Goal: Find specific page/section: Find specific page/section

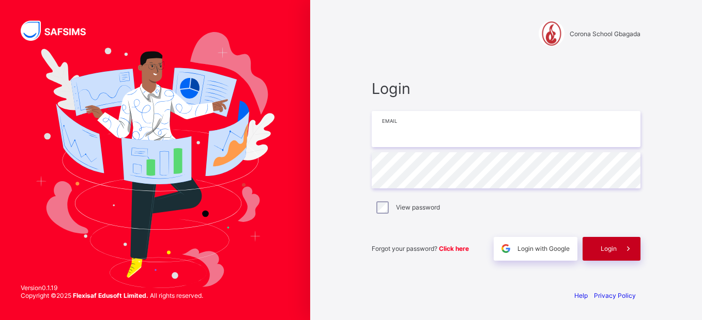
type input "**********"
click at [607, 245] on span "Login" at bounding box center [608, 249] width 16 height 8
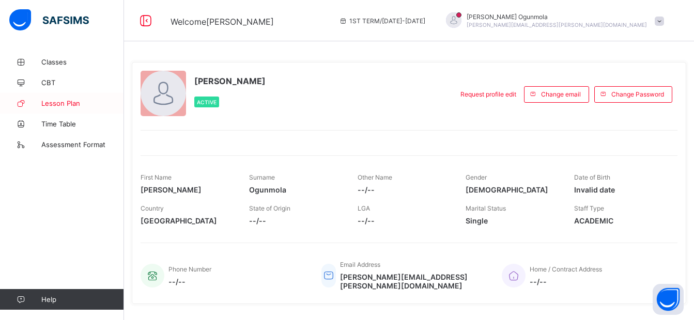
click at [65, 104] on span "Lesson Plan" at bounding box center [82, 103] width 83 height 8
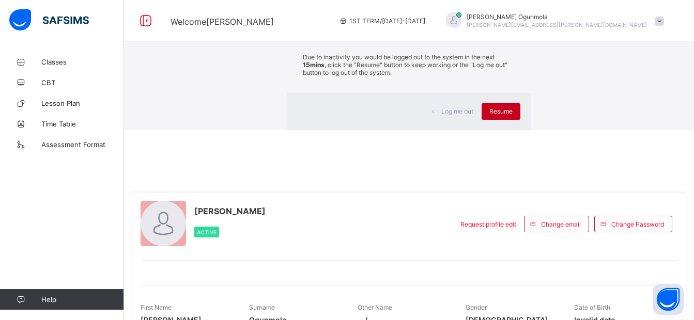
click at [489, 115] on span "Resume" at bounding box center [500, 111] width 23 height 8
